Goal: Task Accomplishment & Management: Manage account settings

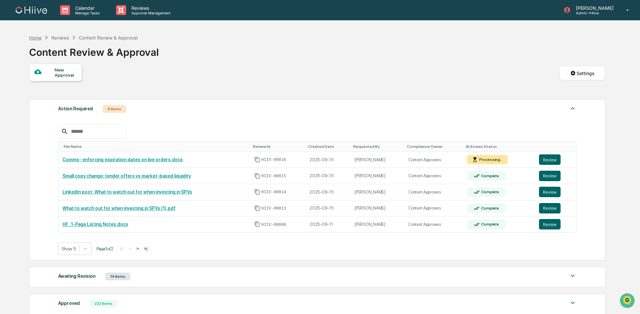
click at [32, 36] on div "Home" at bounding box center [35, 38] width 12 height 6
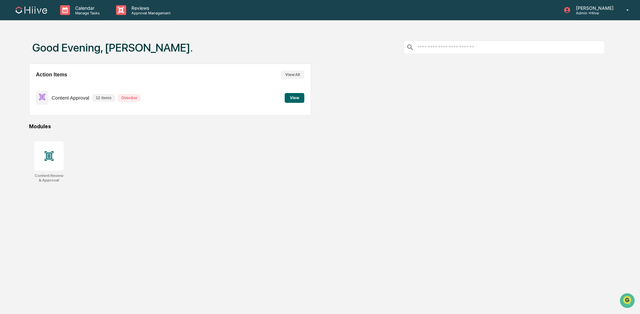
click at [295, 97] on button "View" at bounding box center [295, 98] width 20 height 10
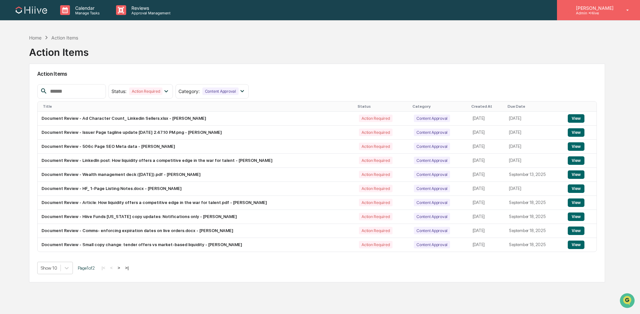
click at [618, 11] on div "[PERSON_NAME] Admin • Hiive" at bounding box center [598, 10] width 83 height 20
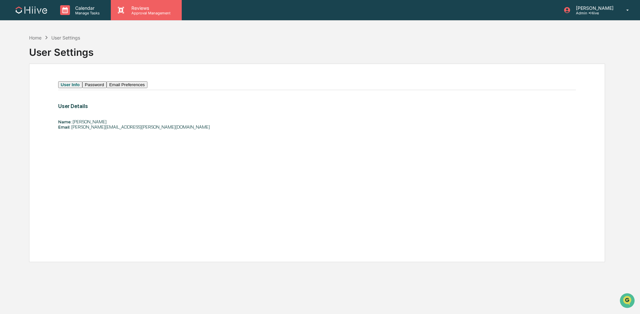
click at [132, 10] on p "Reviews" at bounding box center [150, 8] width 48 height 6
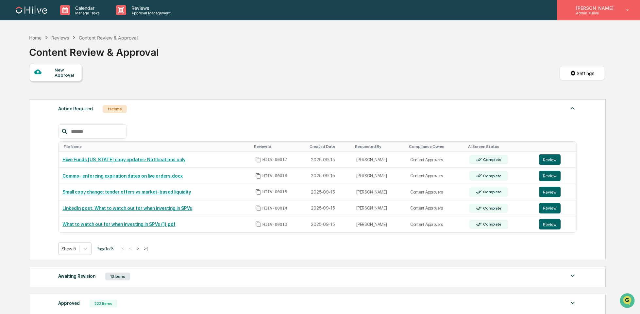
click at [627, 13] on icon at bounding box center [627, 10] width 11 height 6
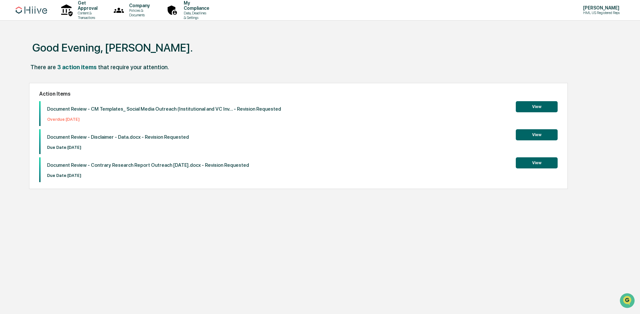
click at [260, 68] on div "There are 3 action items that require your attention." at bounding box center [317, 70] width 576 height 13
click at [530, 129] on button "View" at bounding box center [536, 134] width 42 height 11
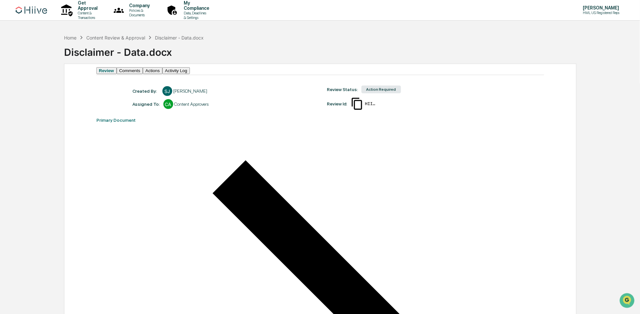
click at [142, 74] on button "Comments" at bounding box center [130, 70] width 26 height 7
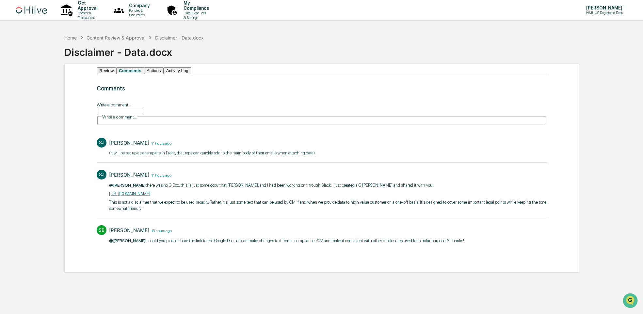
click at [104, 74] on button "Review" at bounding box center [107, 70] width 20 height 7
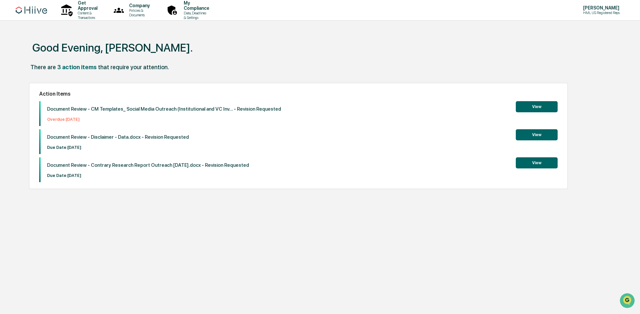
click at [199, 163] on p "Document Review - Contrary Research Report Outreach [DATE].docx - Revision Requ…" at bounding box center [148, 165] width 202 height 6
click at [532, 163] on button "View" at bounding box center [536, 162] width 42 height 11
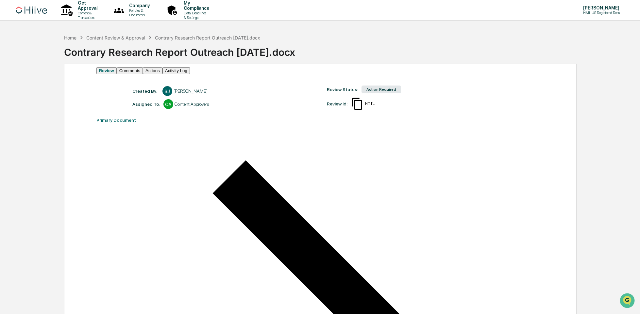
click at [162, 73] on button "Actions" at bounding box center [153, 70] width 20 height 7
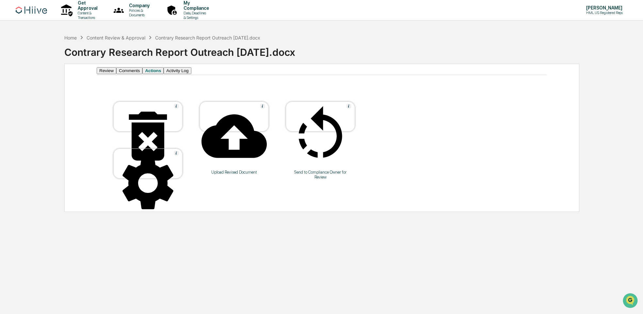
click at [138, 72] on button "Comments" at bounding box center [129, 70] width 26 height 7
